Goal: Information Seeking & Learning: Learn about a topic

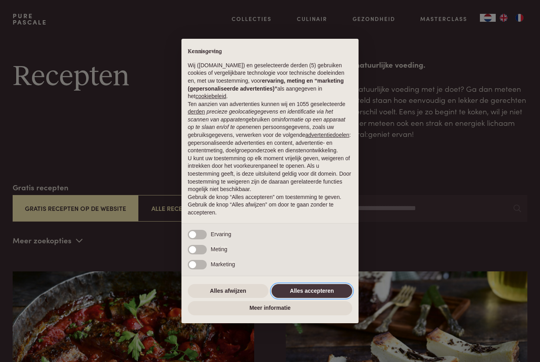
click at [329, 290] on button "Alles accepteren" at bounding box center [312, 291] width 81 height 14
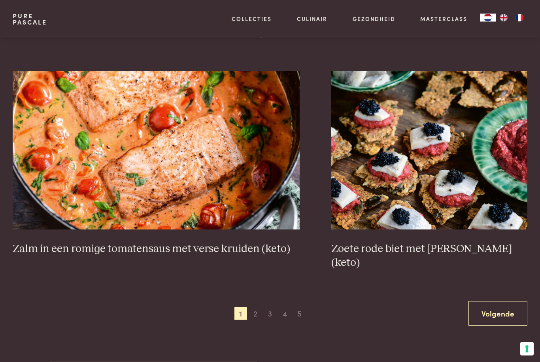
scroll to position [1294, 0]
click at [260, 307] on span "2" at bounding box center [255, 313] width 13 height 13
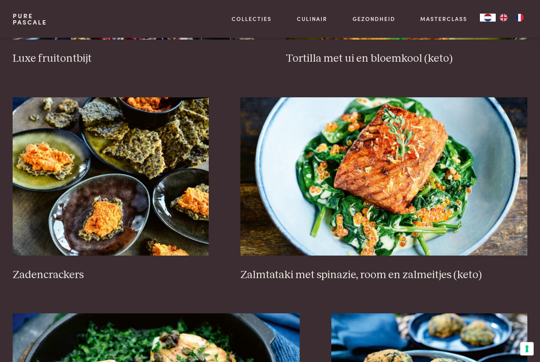
scroll to position [1066, 0]
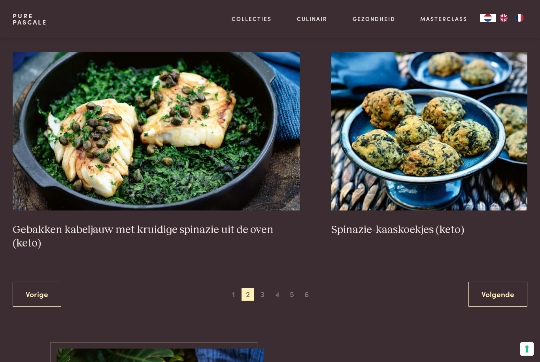
click at [266, 291] on span "3" at bounding box center [262, 294] width 13 height 13
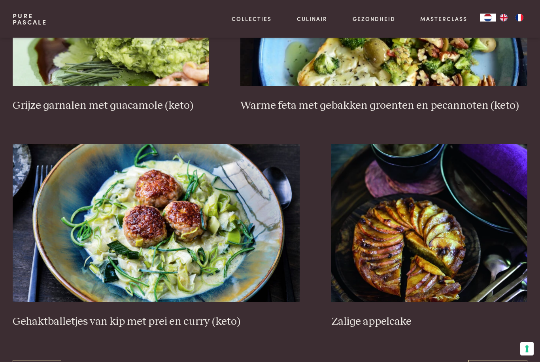
scroll to position [1262, 0]
click at [85, 227] on img at bounding box center [156, 223] width 287 height 158
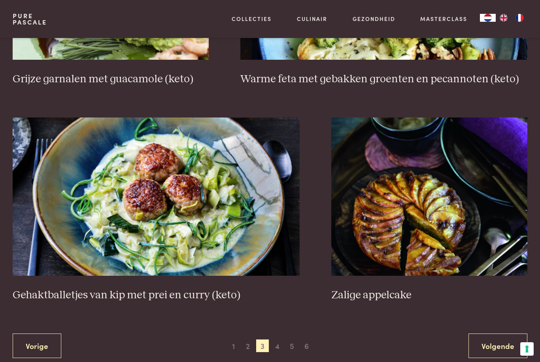
click at [286, 339] on span "5" at bounding box center [292, 345] width 13 height 13
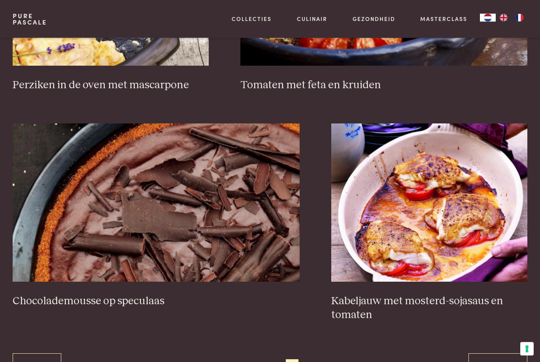
scroll to position [1272, 0]
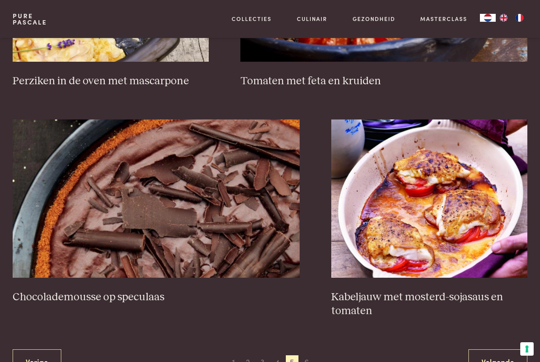
click at [312, 355] on span "6" at bounding box center [307, 361] width 13 height 13
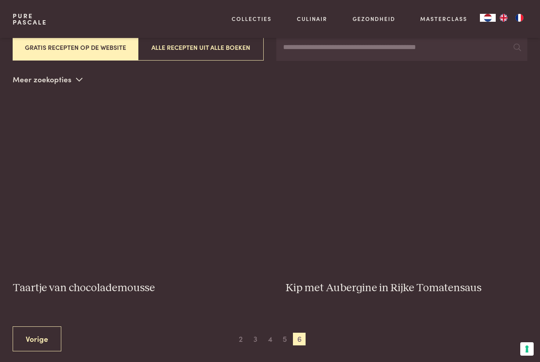
scroll to position [150, 0]
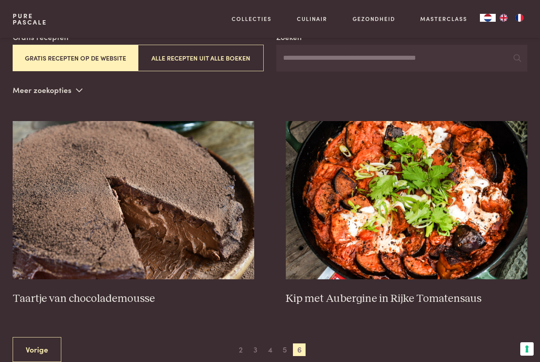
click at [39, 346] on link "Vorige" at bounding box center [37, 349] width 49 height 25
click at [35, 344] on link "Vorige" at bounding box center [37, 349] width 49 height 25
click at [247, 343] on span "2" at bounding box center [241, 349] width 13 height 13
click at [32, 347] on link "Vorige" at bounding box center [37, 349] width 49 height 25
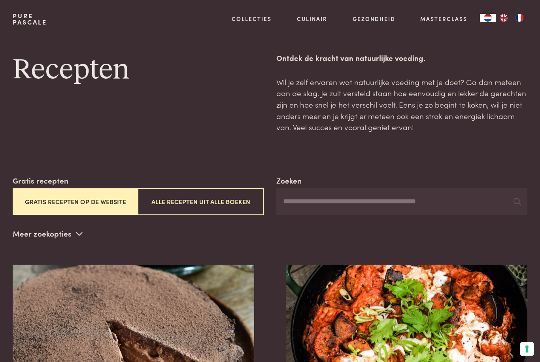
scroll to position [0, 0]
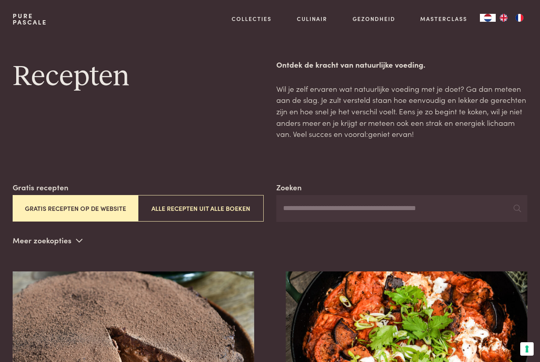
click at [250, 90] on link "Recepten" at bounding box center [293, 85] width 134 height 8
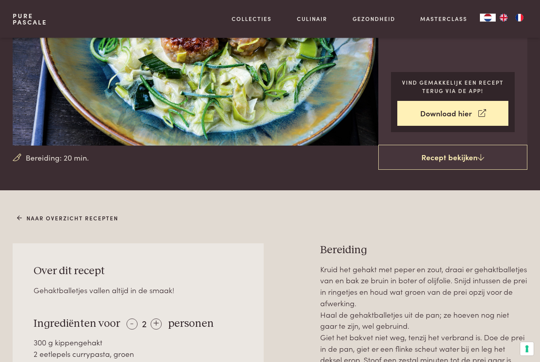
scroll to position [118, 0]
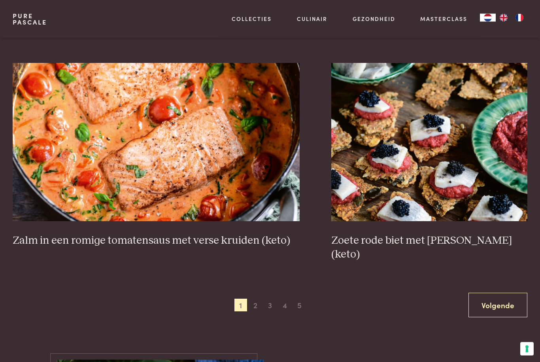
scroll to position [1302, 0]
click at [259, 299] on span "2" at bounding box center [255, 305] width 13 height 13
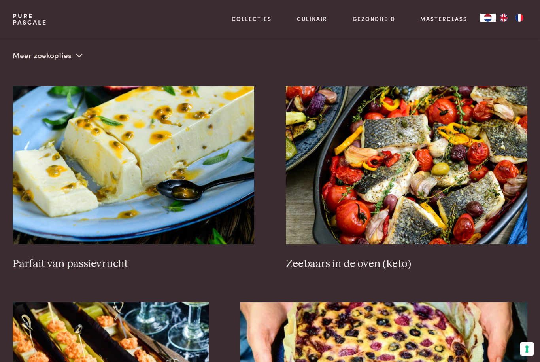
scroll to position [180, 0]
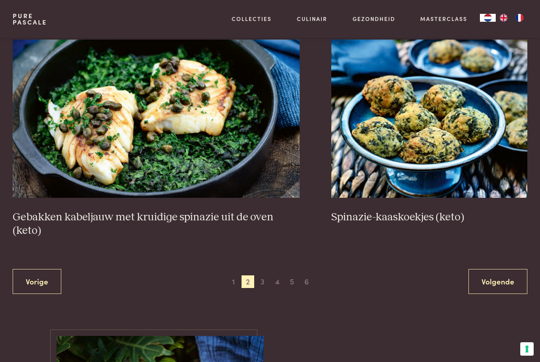
click at [266, 281] on span "3" at bounding box center [262, 281] width 13 height 13
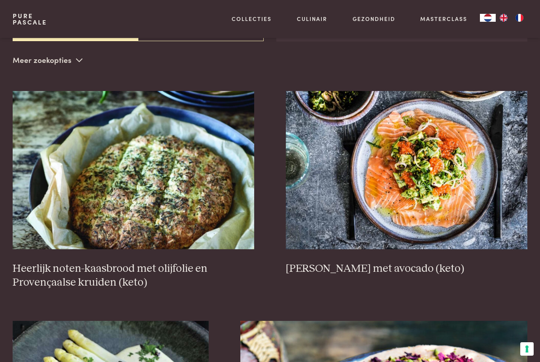
scroll to position [180, 0]
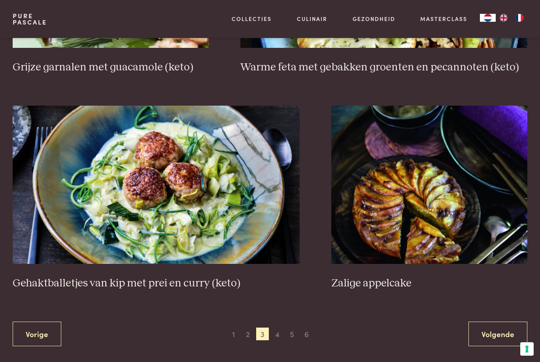
click at [281, 328] on span "4" at bounding box center [277, 333] width 13 height 13
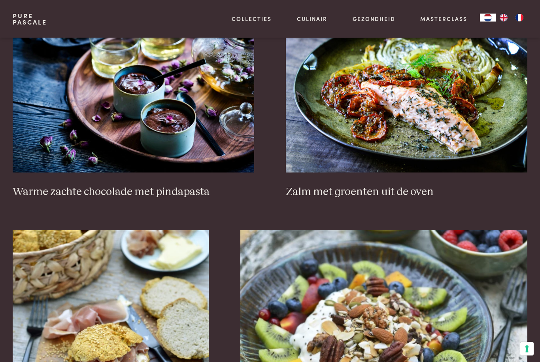
scroll to position [920, 0]
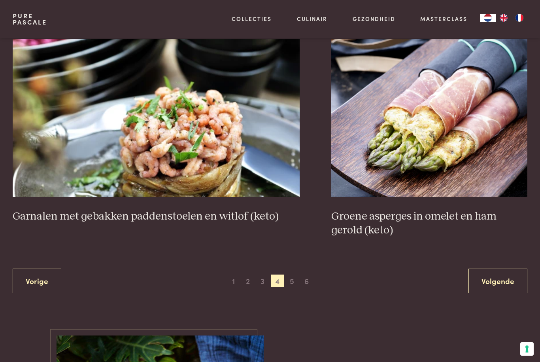
click at [294, 274] on span "5" at bounding box center [292, 280] width 13 height 13
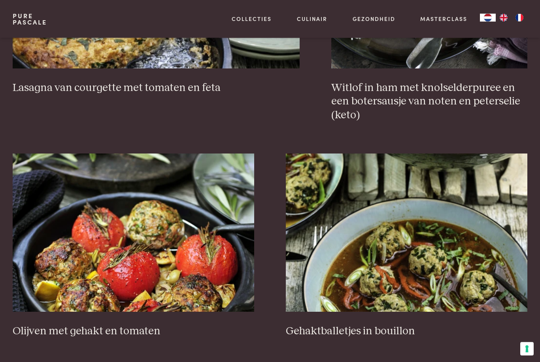
scroll to position [807, 0]
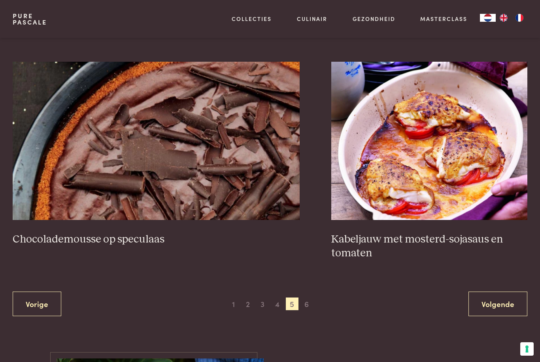
click at [311, 297] on span "6" at bounding box center [307, 303] width 13 height 13
